Goal: Information Seeking & Learning: Find specific page/section

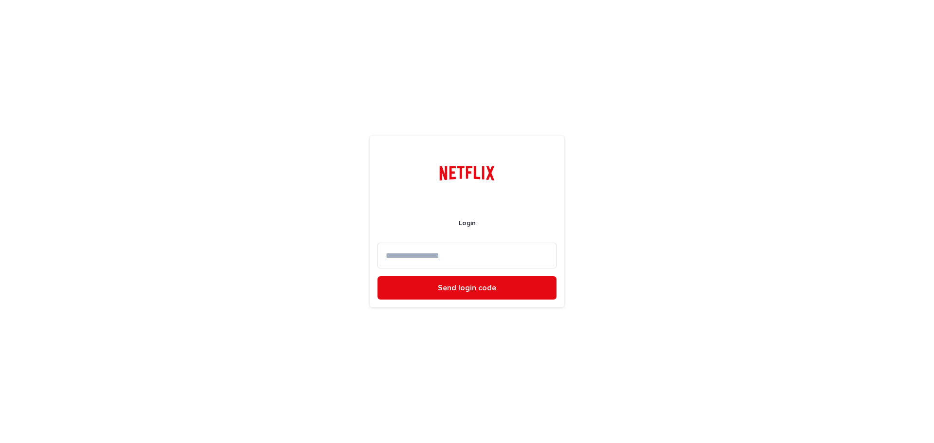
click at [450, 243] on input at bounding box center [467, 256] width 179 height 26
type input "**********"
click at [466, 288] on span "Send login code" at bounding box center [467, 288] width 58 height 8
click at [429, 249] on input at bounding box center [467, 256] width 179 height 26
paste input "*****"
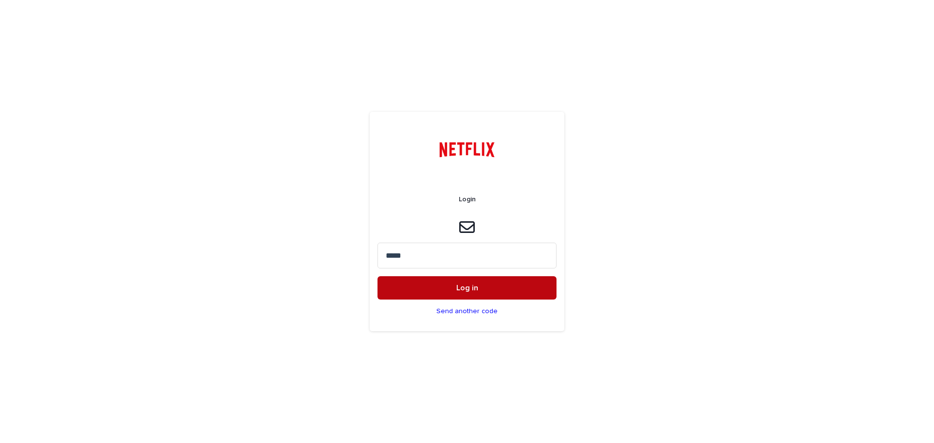
type input "*****"
click at [448, 286] on button "Log in" at bounding box center [467, 287] width 179 height 23
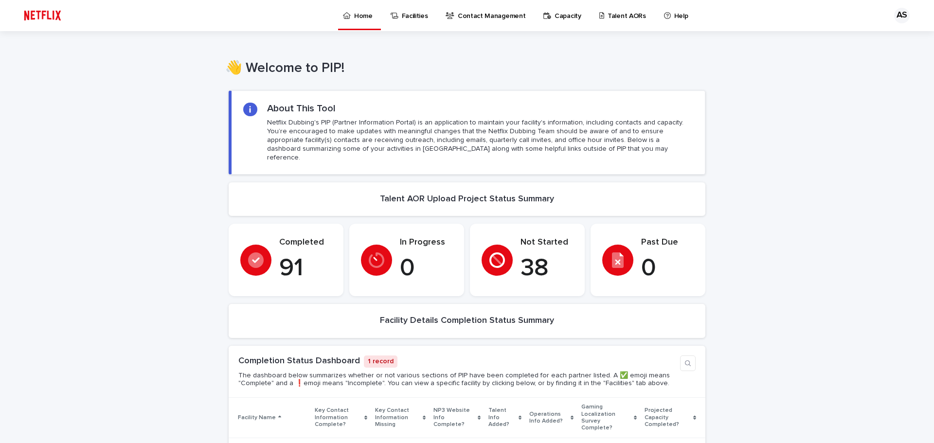
click at [608, 15] on p "Talent AORs" at bounding box center [627, 10] width 38 height 20
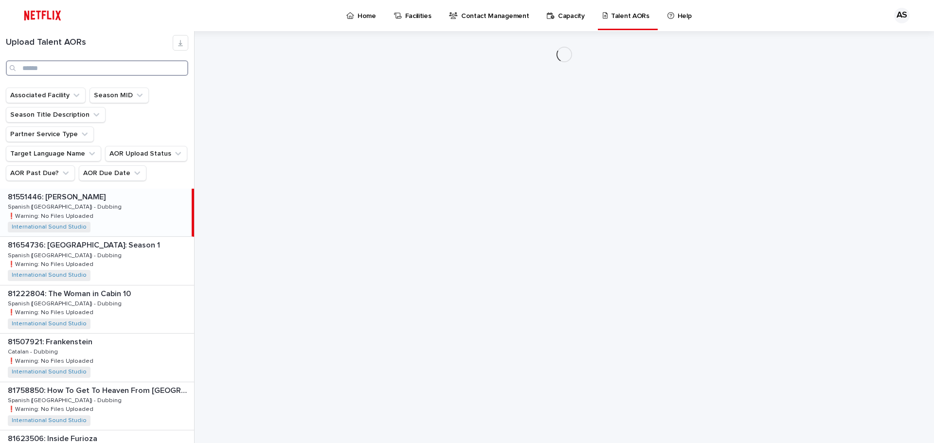
click at [59, 65] on input "Search" at bounding box center [97, 68] width 182 height 16
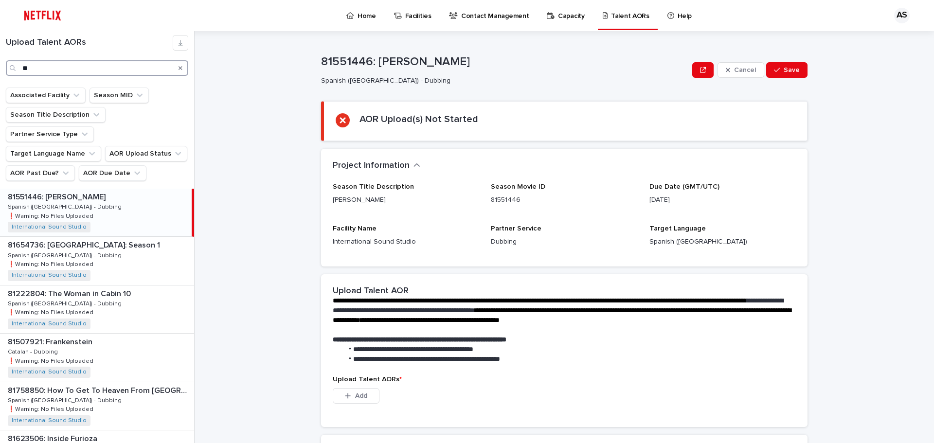
type input "*"
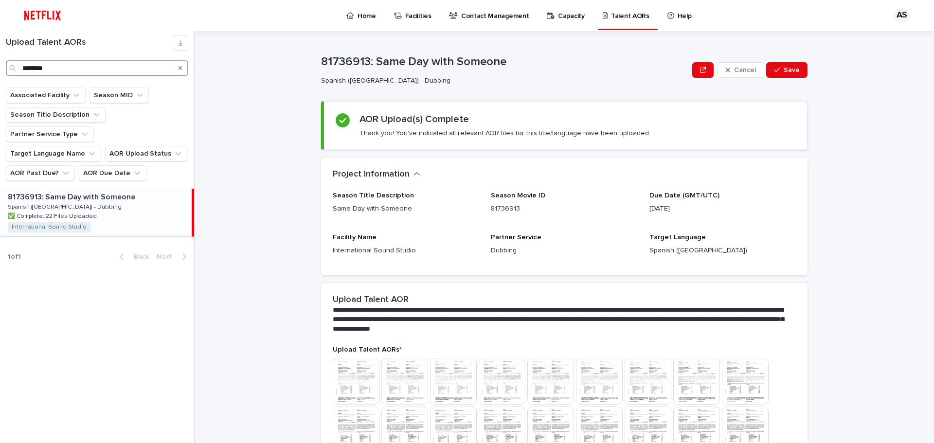
type input "********"
click at [103, 191] on p "81736913: Same Day with Someone" at bounding box center [72, 196] width 129 height 11
click at [358, 12] on p "Home" at bounding box center [367, 10] width 18 height 20
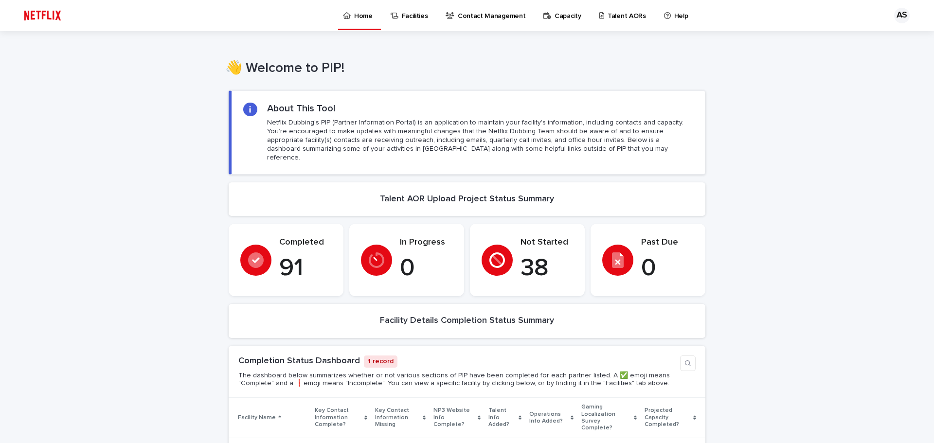
click at [598, 10] on div "Talent AORs" at bounding box center [624, 10] width 52 height 20
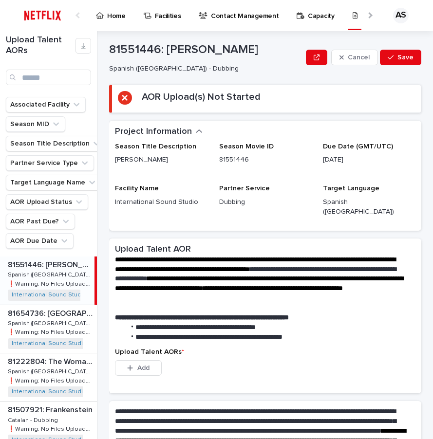
drag, startPoint x: 44, startPoint y: 263, endPoint x: 407, endPoint y: 331, distance: 368.7
click at [44, 264] on p "81551446: [PERSON_NAME]" at bounding box center [50, 263] width 85 height 11
click at [46, 259] on p "81551446: [PERSON_NAME]" at bounding box center [50, 263] width 85 height 11
click at [52, 311] on p "81654736: [GEOGRAPHIC_DATA]: Season 1" at bounding box center [51, 312] width 87 height 11
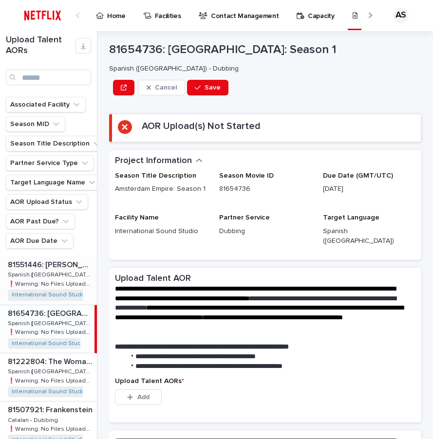
click at [65, 260] on p "81551446: [PERSON_NAME]" at bounding box center [51, 263] width 87 height 11
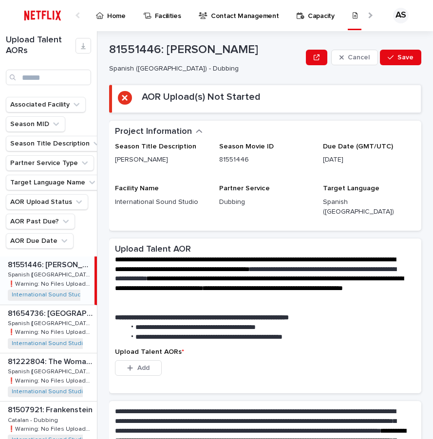
click at [53, 267] on p "81551446: [PERSON_NAME]" at bounding box center [50, 263] width 85 height 11
click at [57, 314] on p "81654736: [GEOGRAPHIC_DATA]: Season 1" at bounding box center [51, 312] width 87 height 11
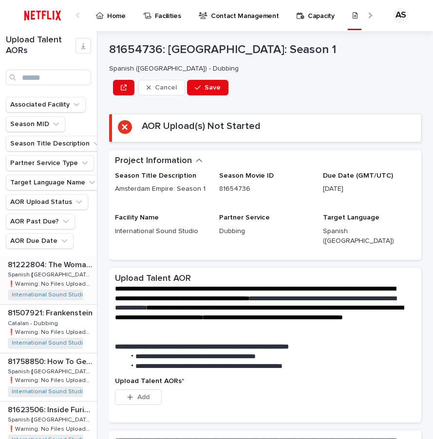
scroll to position [97, 0]
click at [53, 263] on p "81222804: The Woman in Cabin 10" at bounding box center [51, 263] width 87 height 11
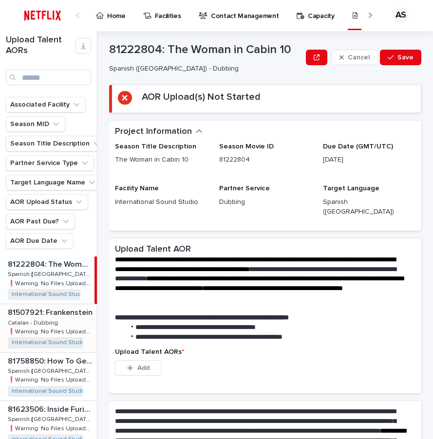
click at [55, 314] on p "81507921: Frankenstein" at bounding box center [51, 311] width 87 height 11
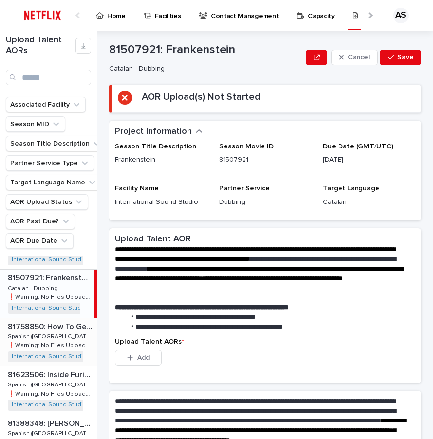
scroll to position [146, 0]
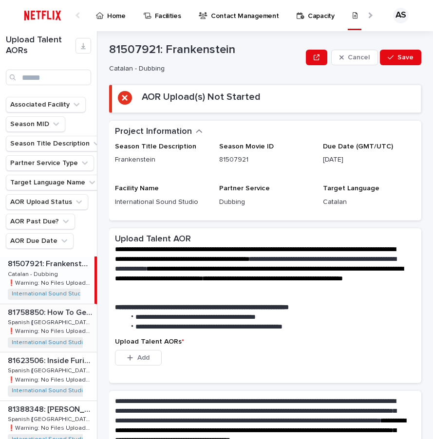
click at [62, 315] on p "81758850: How To Get To Heaven From [GEOGRAPHIC_DATA]: Season 1" at bounding box center [51, 311] width 87 height 11
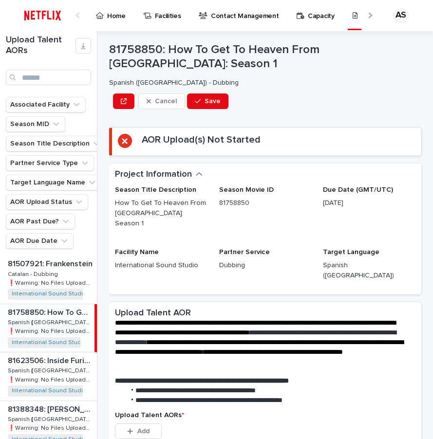
scroll to position [195, 0]
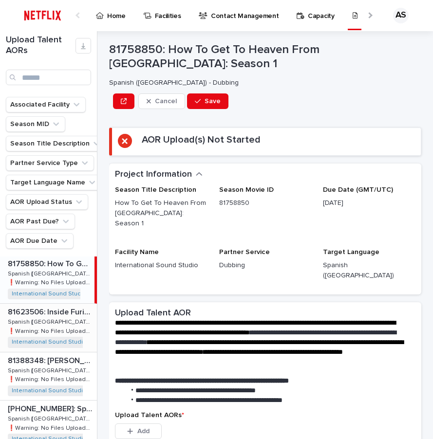
click at [52, 317] on p "Spanish ([GEOGRAPHIC_DATA]) - Dubbing" at bounding box center [51, 321] width 87 height 9
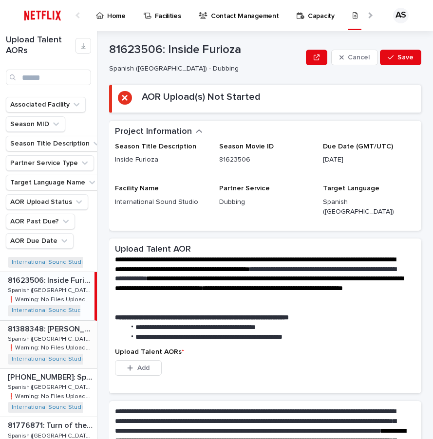
scroll to position [243, 0]
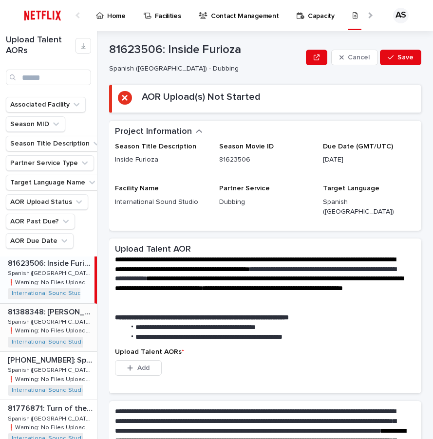
click at [54, 316] on p "81388348: [PERSON_NAME] [PERSON_NAME]!: Season 1" at bounding box center [51, 311] width 87 height 11
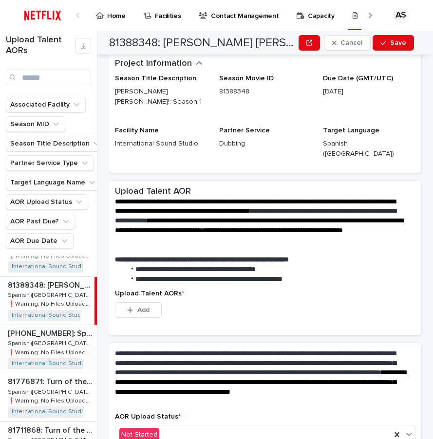
scroll to position [292, 0]
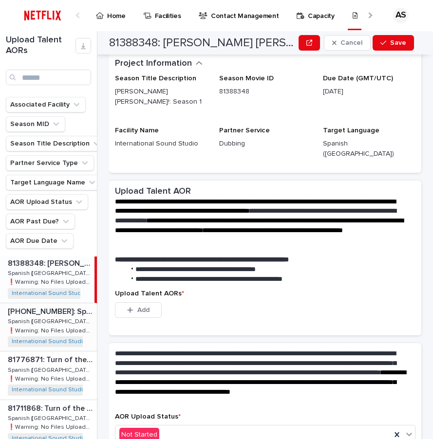
click at [61, 310] on p "[PHONE_NUMBER]: Splinter Cell: Deathwatch: Season 1" at bounding box center [51, 310] width 87 height 11
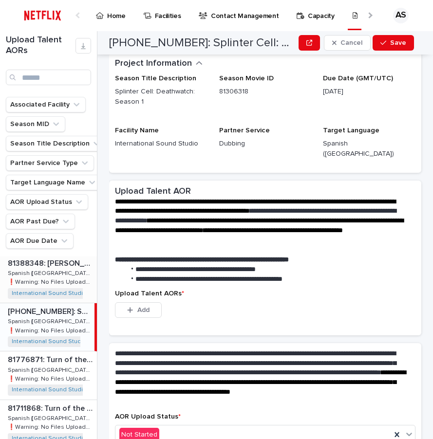
click at [50, 266] on p "81388348: [PERSON_NAME] [PERSON_NAME]!: Season 1" at bounding box center [51, 262] width 87 height 11
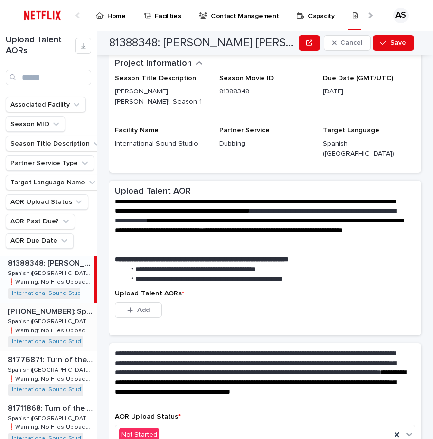
click at [52, 307] on p "[PHONE_NUMBER]: Splinter Cell: Deathwatch: Season 1" at bounding box center [51, 310] width 87 height 11
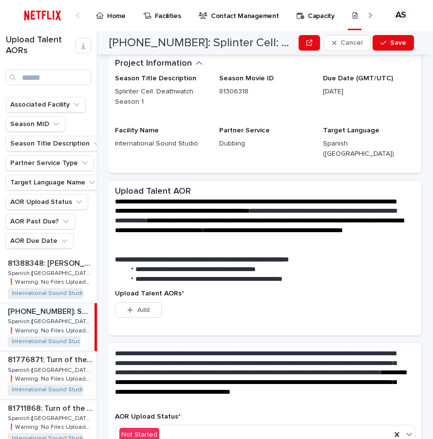
click at [54, 361] on p "81776871: Turn of the Tide: The Surreal Story of Rabo de Peixe" at bounding box center [51, 358] width 87 height 11
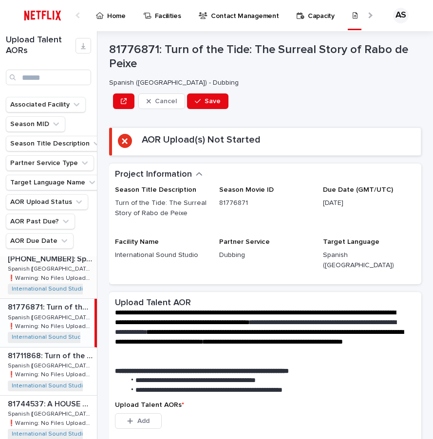
scroll to position [389, 0]
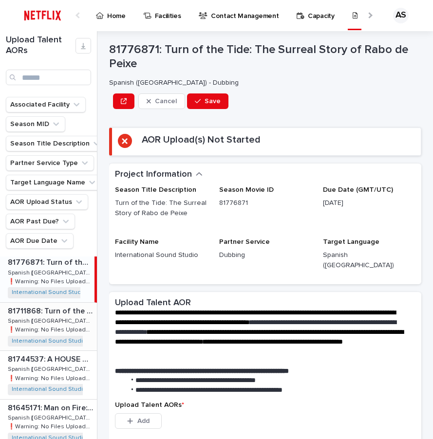
click at [51, 305] on p "81711868: Turn of the Tide: Season 3" at bounding box center [51, 310] width 87 height 11
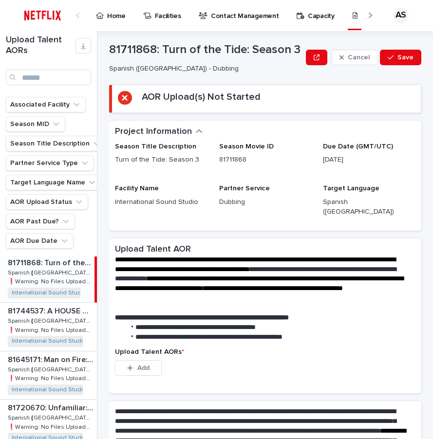
scroll to position [438, 0]
click at [50, 307] on p "81744537: A HOUSE OF DYNAMITE" at bounding box center [51, 309] width 87 height 11
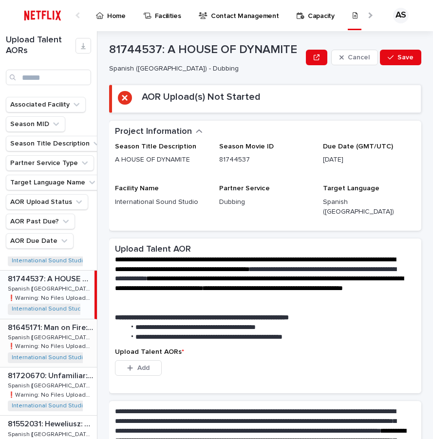
scroll to position [487, 0]
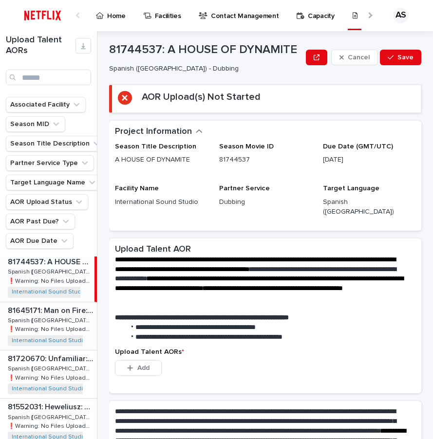
click at [63, 310] on p "81645171: Man on Fire: Season 1" at bounding box center [51, 309] width 87 height 11
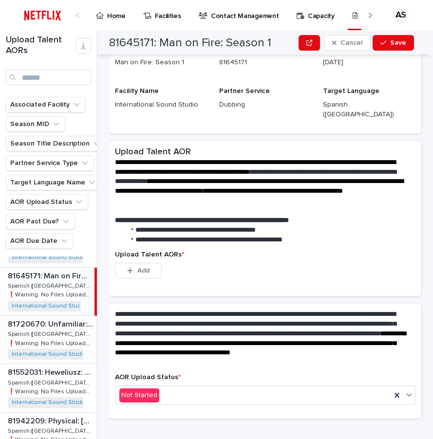
scroll to position [535, 0]
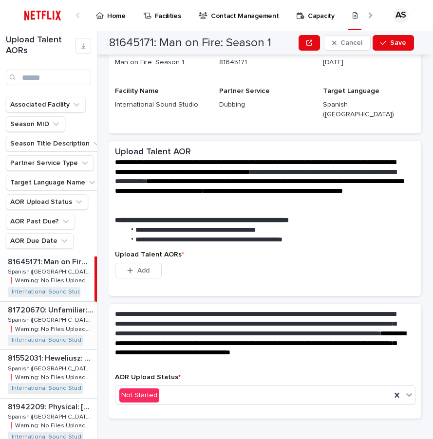
click at [69, 307] on p "81720670: Unfamiliar: Season 1" at bounding box center [51, 309] width 87 height 11
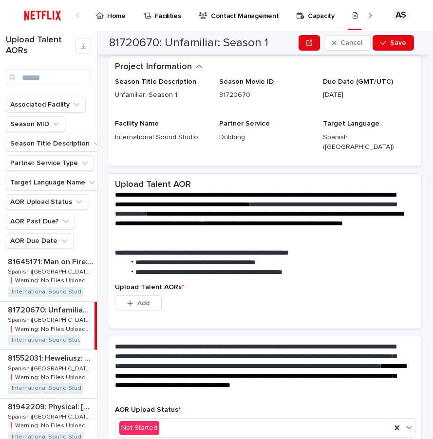
scroll to position [49, 0]
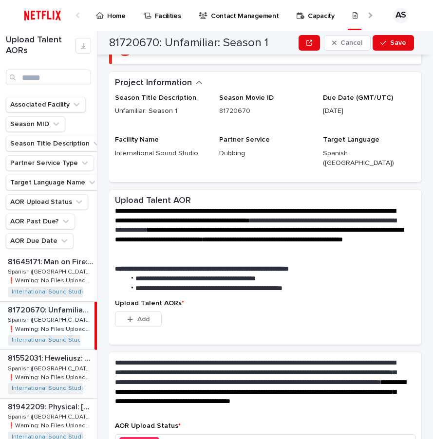
click at [43, 365] on p "Spanish ([GEOGRAPHIC_DATA]) - Dubbing" at bounding box center [51, 367] width 87 height 9
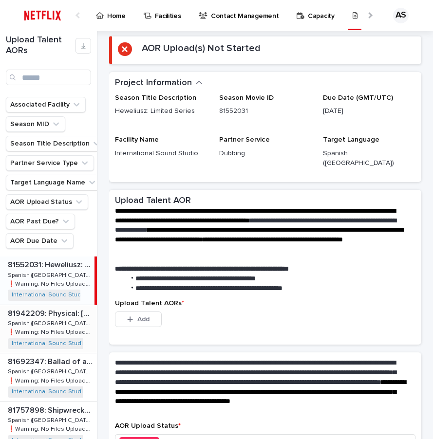
scroll to position [632, 0]
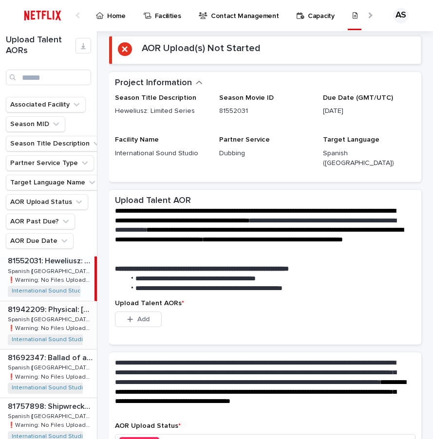
click at [60, 310] on p "81942209: Physical: [GEOGRAPHIC_DATA]: Season 1" at bounding box center [51, 308] width 87 height 11
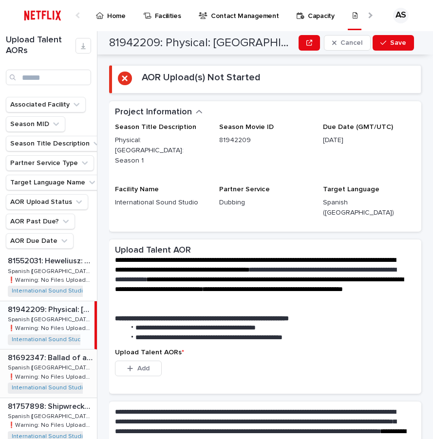
click at [54, 355] on p "81692347: Ballad of a Small Player" at bounding box center [51, 356] width 87 height 11
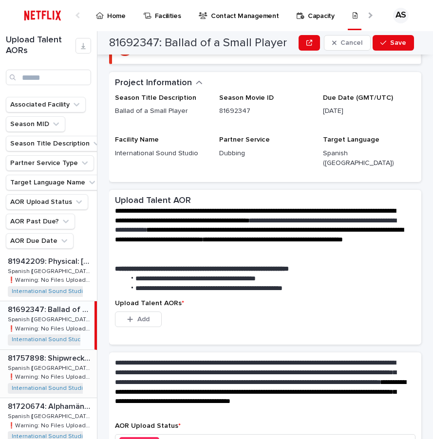
scroll to position [681, 0]
drag, startPoint x: 57, startPoint y: 347, endPoint x: 57, endPoint y: 365, distance: 18.0
click at [57, 346] on div "81692347: Ballad of a Small Player 81692347: Ballad of a Small Player Spanish (…" at bounding box center [47, 325] width 94 height 48
click at [57, 365] on p "Spanish ([GEOGRAPHIC_DATA]) - Dubbing" at bounding box center [51, 366] width 87 height 9
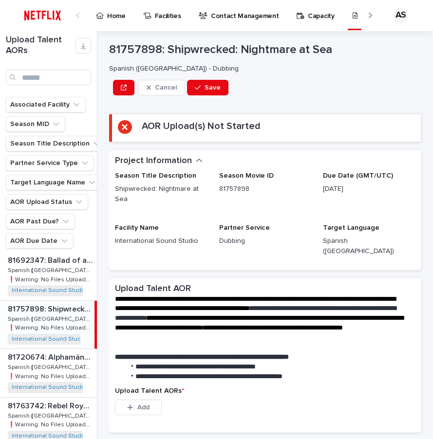
scroll to position [778, 0]
click at [57, 306] on p "81720674: Alphamännchen / Dudes: Season 1" at bounding box center [51, 307] width 87 height 11
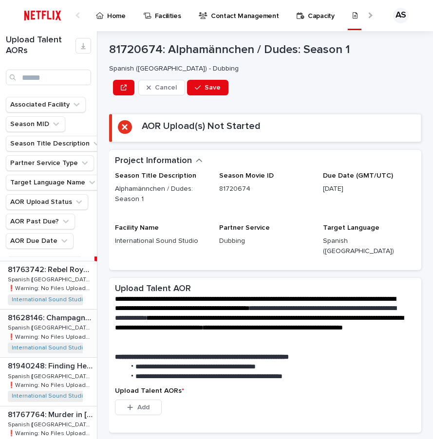
scroll to position [876, 0]
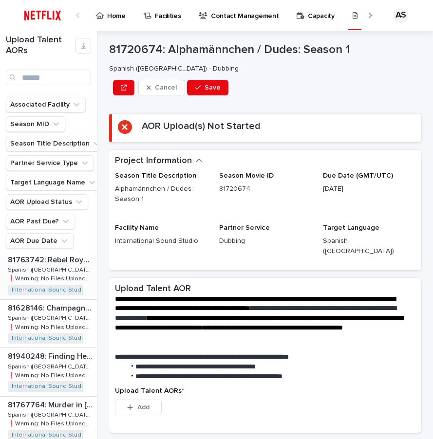
click at [65, 259] on p "81763742: Rebel Royals: An Unlikely Love Story" at bounding box center [51, 258] width 87 height 11
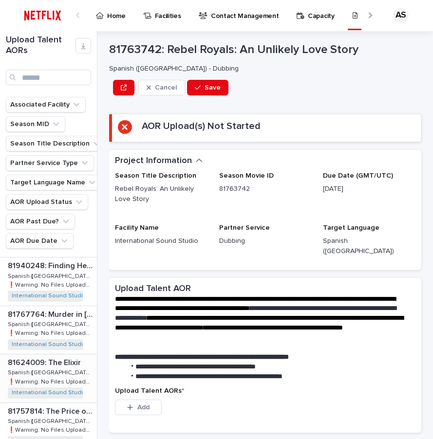
scroll to position [973, 0]
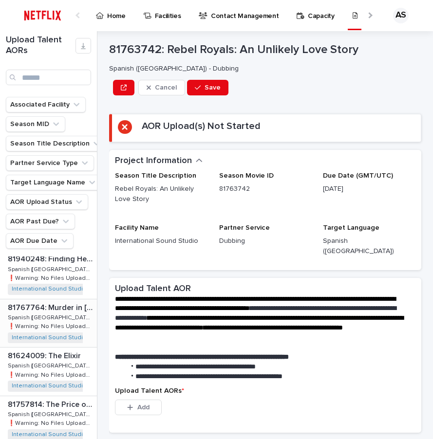
click at [64, 310] on p "81767764: Murder in [GEOGRAPHIC_DATA]" at bounding box center [51, 306] width 87 height 11
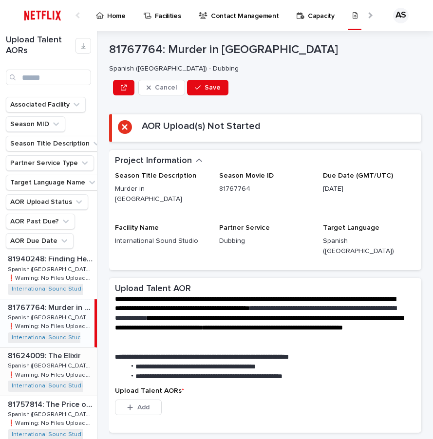
click at [64, 360] on p "81624009: The Elixir" at bounding box center [45, 354] width 75 height 11
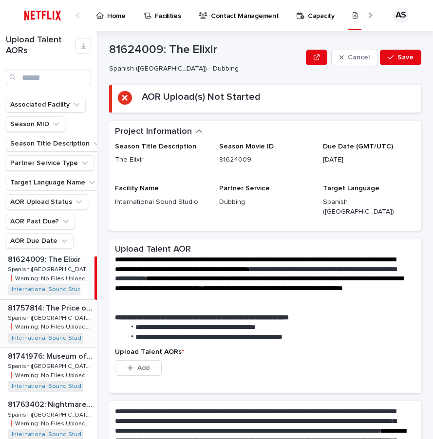
scroll to position [1070, 0]
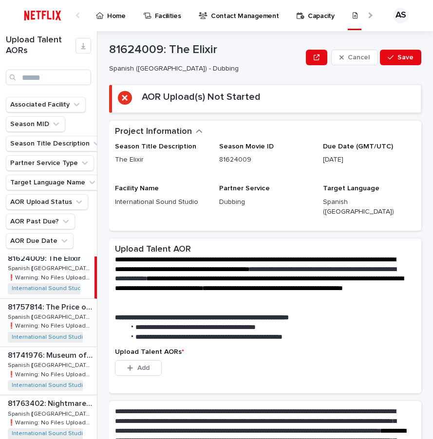
click at [59, 309] on p "81757814: The Price of Confession: Season 1" at bounding box center [51, 306] width 87 height 11
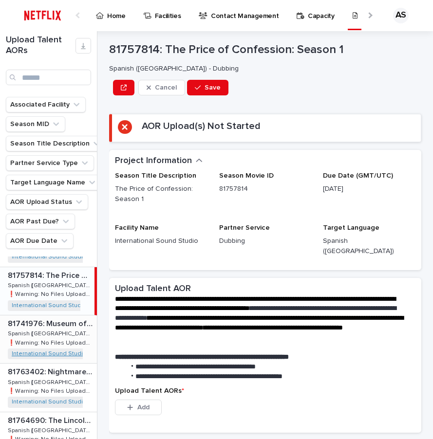
scroll to position [1119, 0]
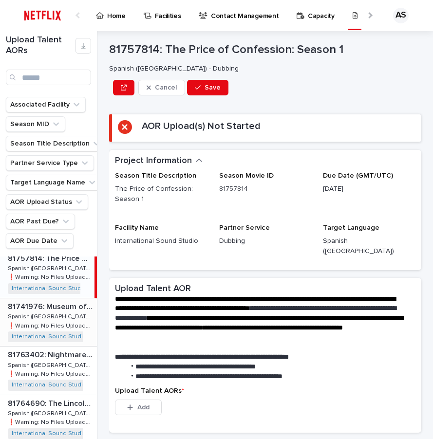
click at [63, 315] on p "Spanish ([GEOGRAPHIC_DATA]) - Dubbing" at bounding box center [51, 315] width 87 height 9
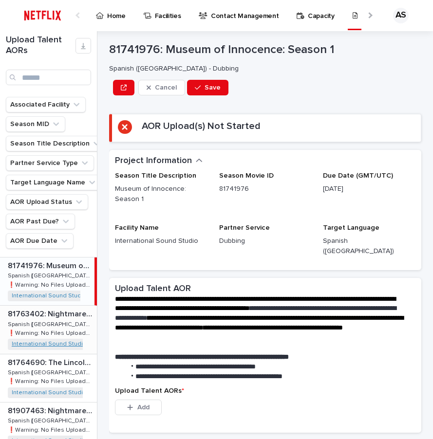
scroll to position [1216, 0]
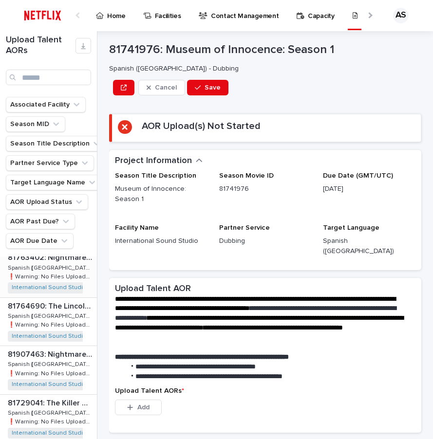
click at [62, 257] on p "81763402: Nightmares of Nature: Cabin in the [PERSON_NAME]" at bounding box center [51, 256] width 87 height 11
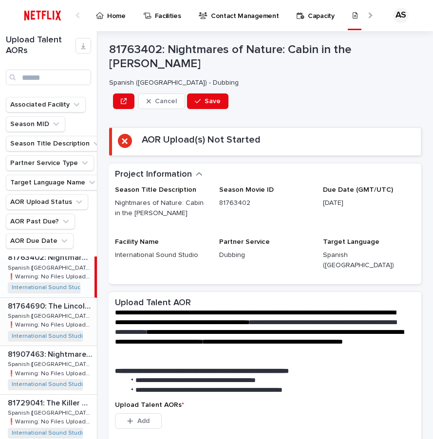
click at [63, 307] on p "81764690: The Lincoln Lawyer: Season 4" at bounding box center [51, 305] width 87 height 11
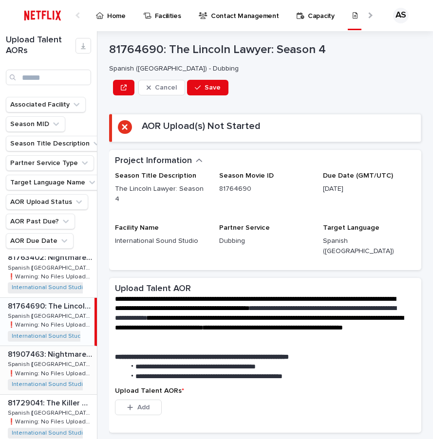
click at [55, 359] on p "Spanish ([GEOGRAPHIC_DATA]) - Dubbing" at bounding box center [51, 363] width 87 height 9
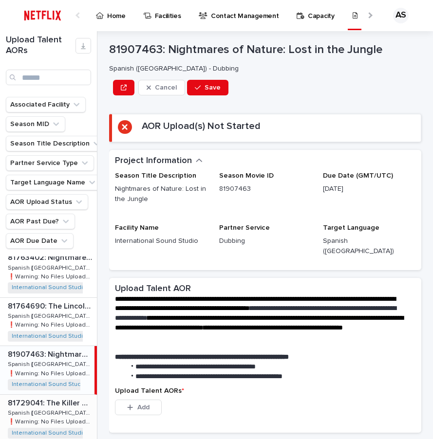
click at [45, 405] on p "81729041: The Killer Within (Working Title): Limited Series" at bounding box center [51, 402] width 87 height 11
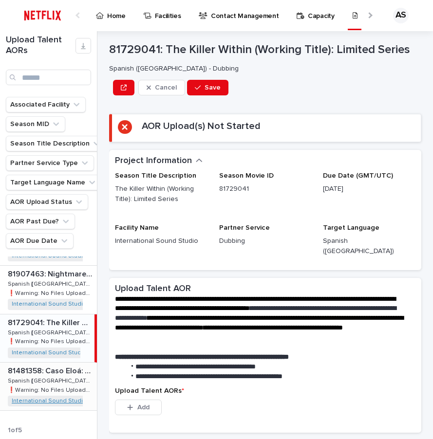
scroll to position [1314, 0]
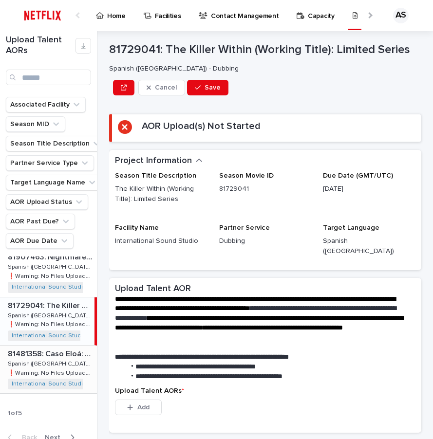
click at [59, 350] on p "81481358: Caso Eloá: Refém ao Vivo" at bounding box center [51, 352] width 87 height 11
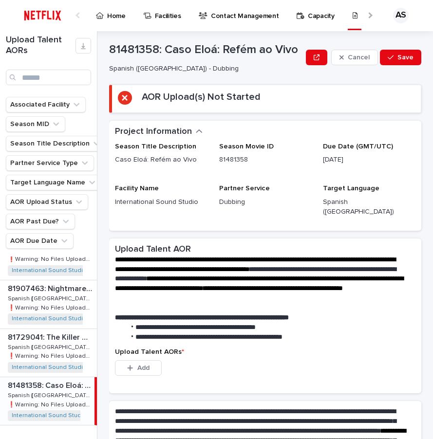
scroll to position [1324, 0]
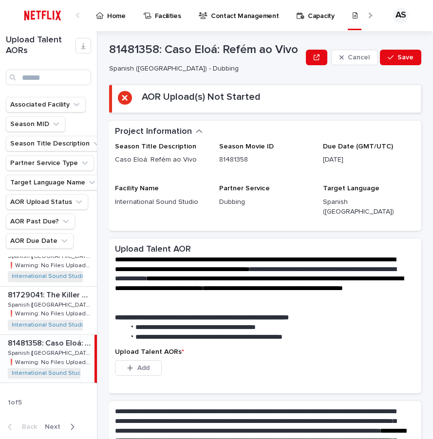
click at [51, 426] on span "Next" at bounding box center [55, 426] width 21 height 7
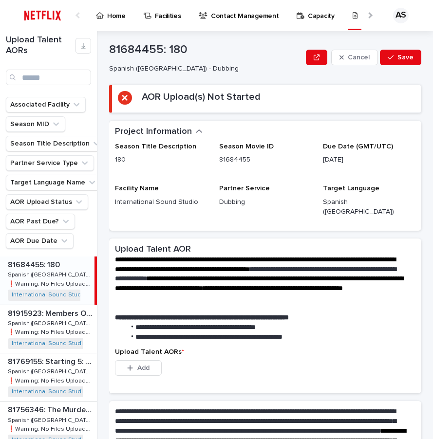
click at [52, 268] on p "81684455: 180" at bounding box center [35, 263] width 54 height 11
click at [79, 311] on p "81915923: Members Only: [GEOGRAPHIC_DATA]: Season 1" at bounding box center [51, 312] width 87 height 11
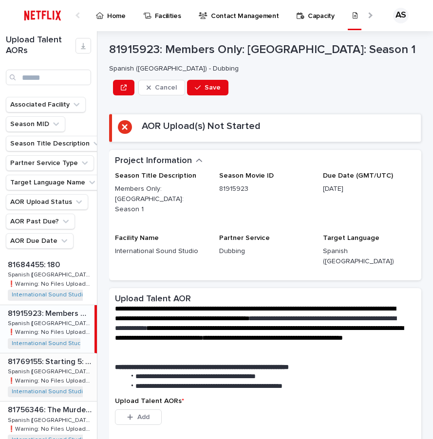
click at [51, 359] on p "81769155: Starting 5: Season 2" at bounding box center [51, 360] width 87 height 11
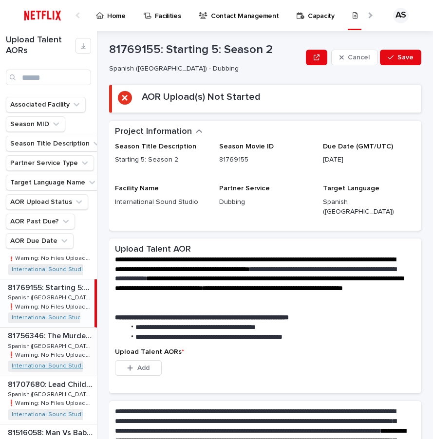
scroll to position [97, 0]
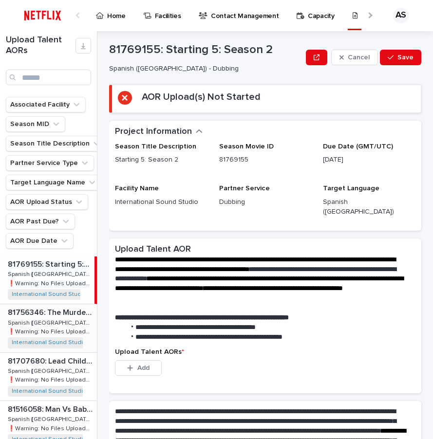
click at [59, 312] on p "81756346: The Murder of [PERSON_NAME]" at bounding box center [51, 311] width 87 height 11
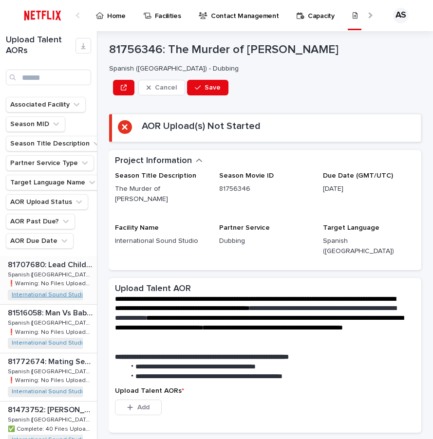
scroll to position [195, 0]
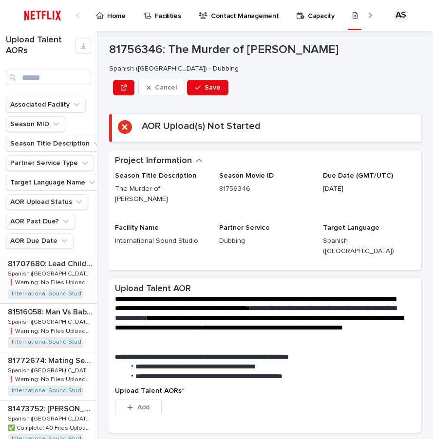
click at [54, 265] on p "81707680: Lead Children: Season 1" at bounding box center [51, 262] width 87 height 11
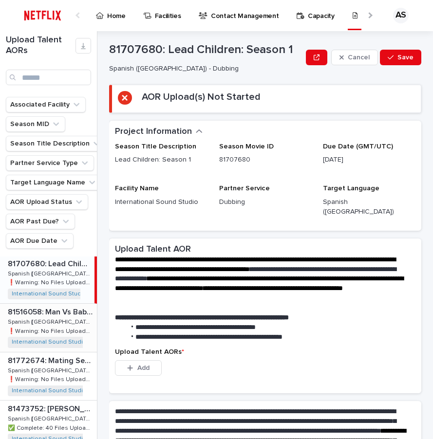
click at [52, 315] on p "81516058: Man Vs Baby: Season 1" at bounding box center [51, 311] width 87 height 11
click at [46, 361] on p "81772674: Mating Season: Season 1" at bounding box center [51, 359] width 87 height 11
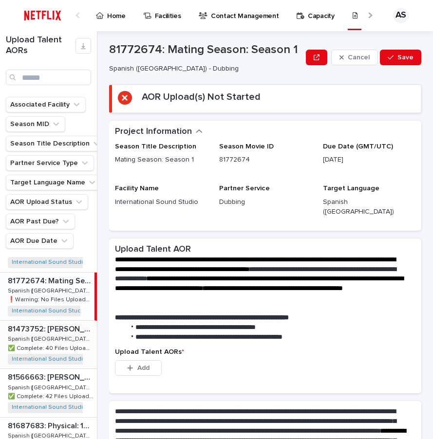
scroll to position [292, 0]
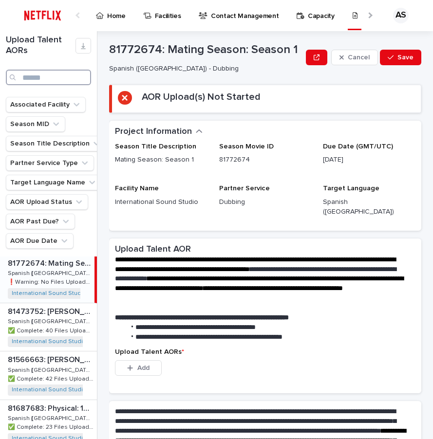
click at [53, 78] on input "Search" at bounding box center [48, 78] width 85 height 16
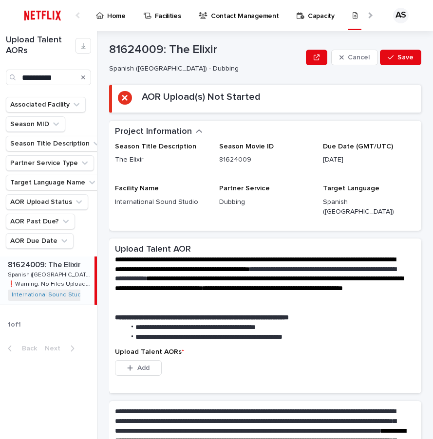
click at [50, 270] on p "Spanish ([GEOGRAPHIC_DATA]) - Dubbing" at bounding box center [50, 274] width 85 height 9
drag, startPoint x: 62, startPoint y: 79, endPoint x: -6, endPoint y: 79, distance: 67.6
click at [0, 79] on html "**********" at bounding box center [216, 219] width 433 height 439
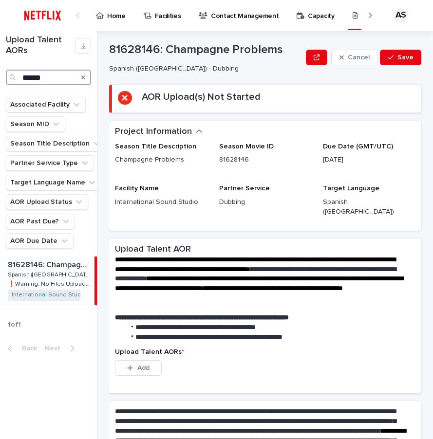
type input "******"
click at [62, 267] on p "81628146: Champagne Problems" at bounding box center [50, 263] width 85 height 11
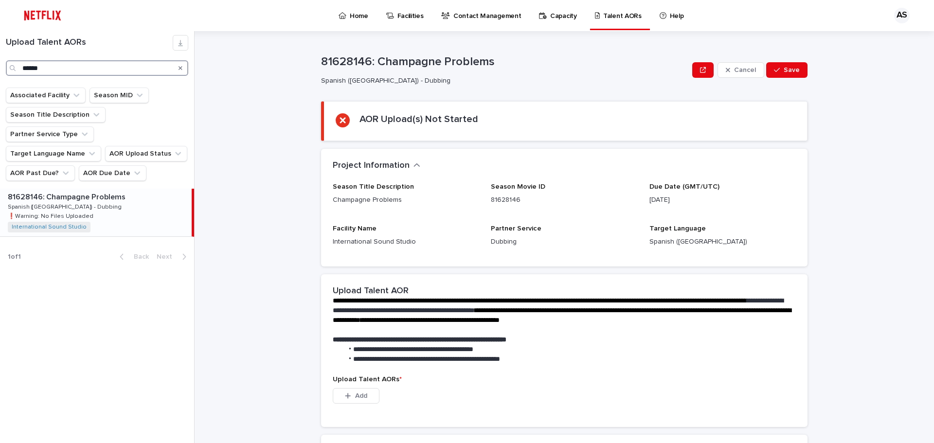
drag, startPoint x: 55, startPoint y: 73, endPoint x: 0, endPoint y: 81, distance: 56.0
click at [0, 81] on div "Upload Talent AORs ******" at bounding box center [97, 59] width 194 height 56
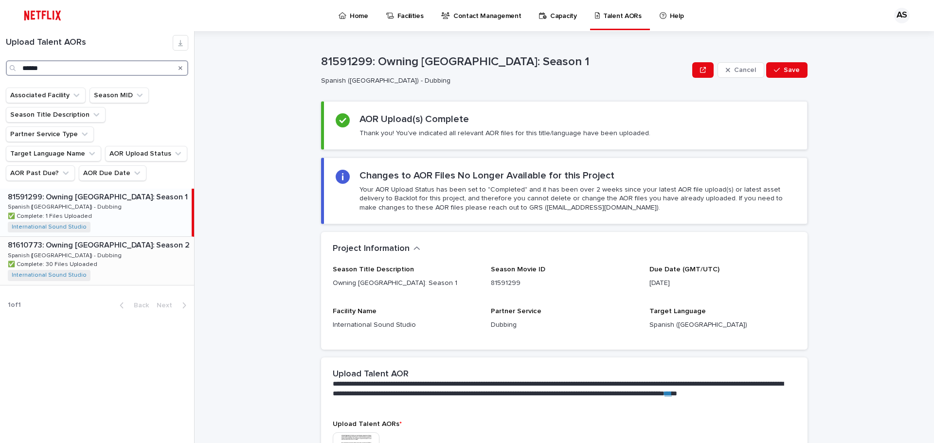
type input "******"
click at [107, 237] on div "81610773: Owning [GEOGRAPHIC_DATA]: Season 2 81610773: Owning [GEOGRAPHIC_DATA]…" at bounding box center [97, 261] width 194 height 48
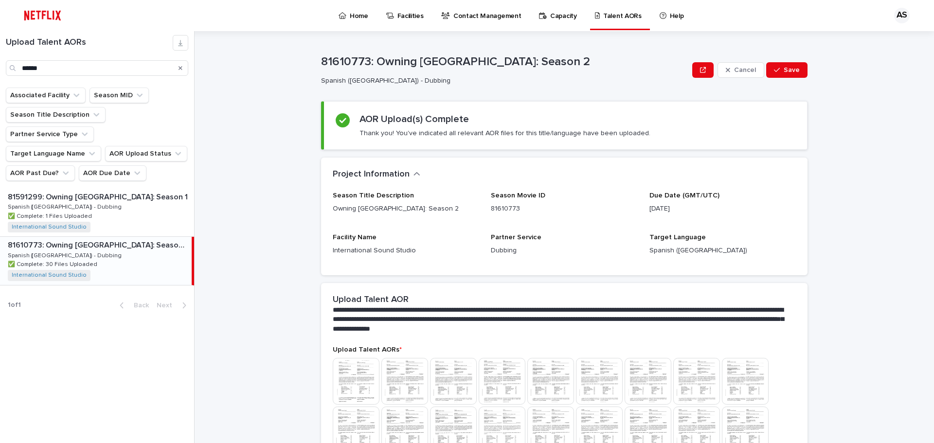
click at [350, 15] on p "Home" at bounding box center [359, 10] width 18 height 20
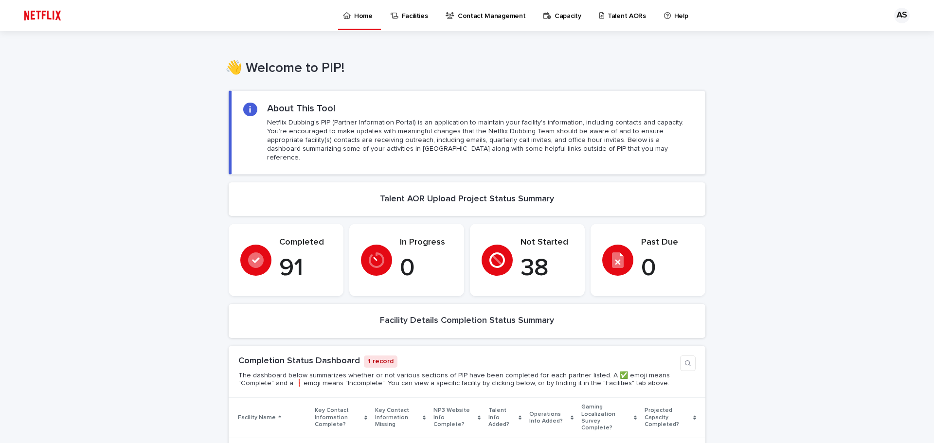
click at [598, 21] on link "Talent AORs" at bounding box center [624, 15] width 52 height 30
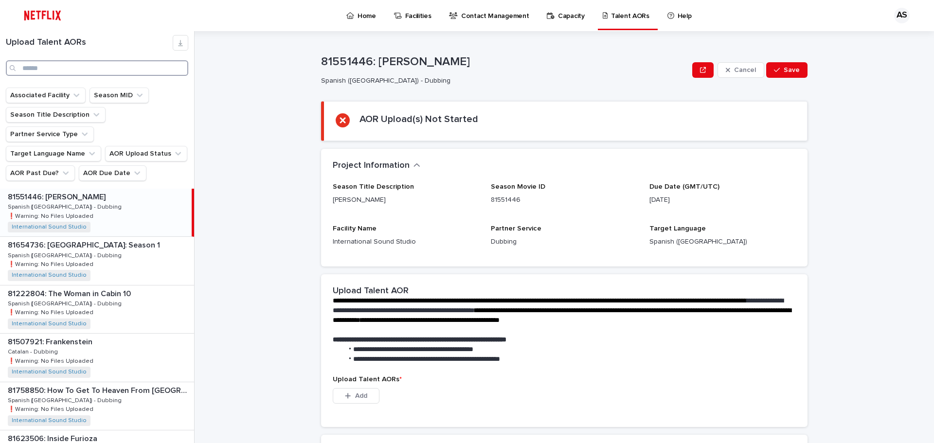
click at [52, 69] on input "Search" at bounding box center [97, 68] width 182 height 16
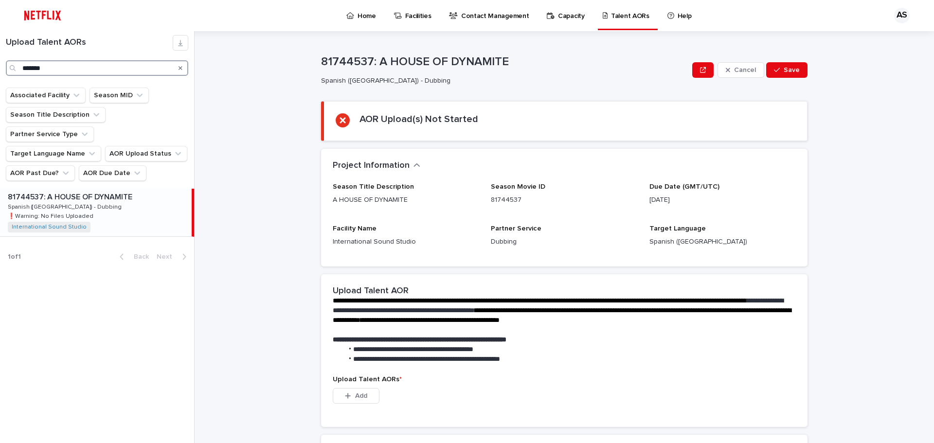
type input "*******"
